Goal: Task Accomplishment & Management: Use online tool/utility

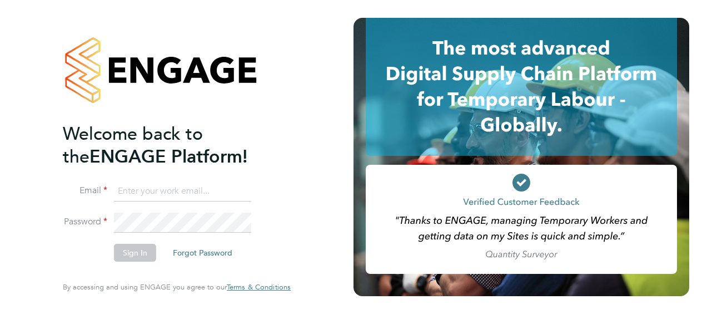
type input "[PERSON_NAME][EMAIL_ADDRESS][PERSON_NAME][DOMAIN_NAME]"
click at [145, 252] on button "Sign In" at bounding box center [135, 253] width 42 height 18
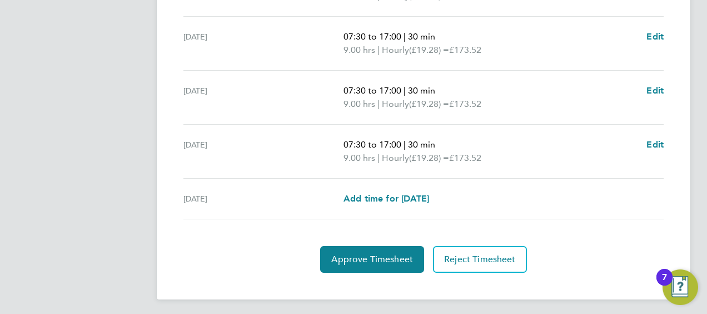
scroll to position [501, 0]
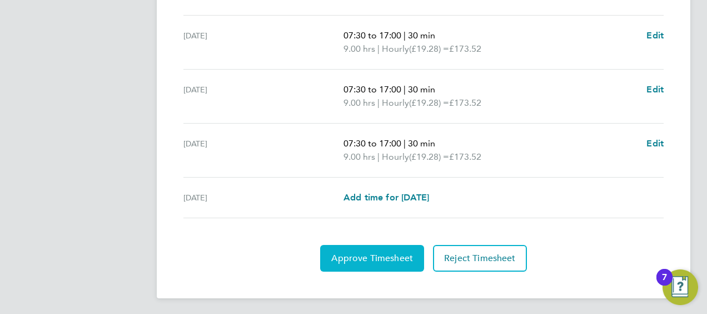
click at [344, 247] on button "Approve Timesheet" at bounding box center [372, 258] width 104 height 27
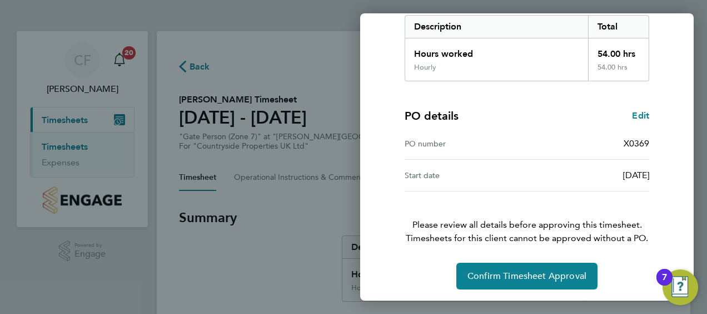
scroll to position [186, 0]
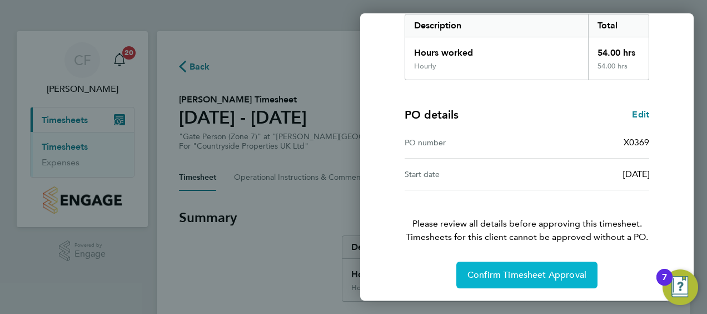
click at [527, 276] on span "Confirm Timesheet Approval" at bounding box center [527, 274] width 119 height 11
